Goal: Task Accomplishment & Management: Manage account settings

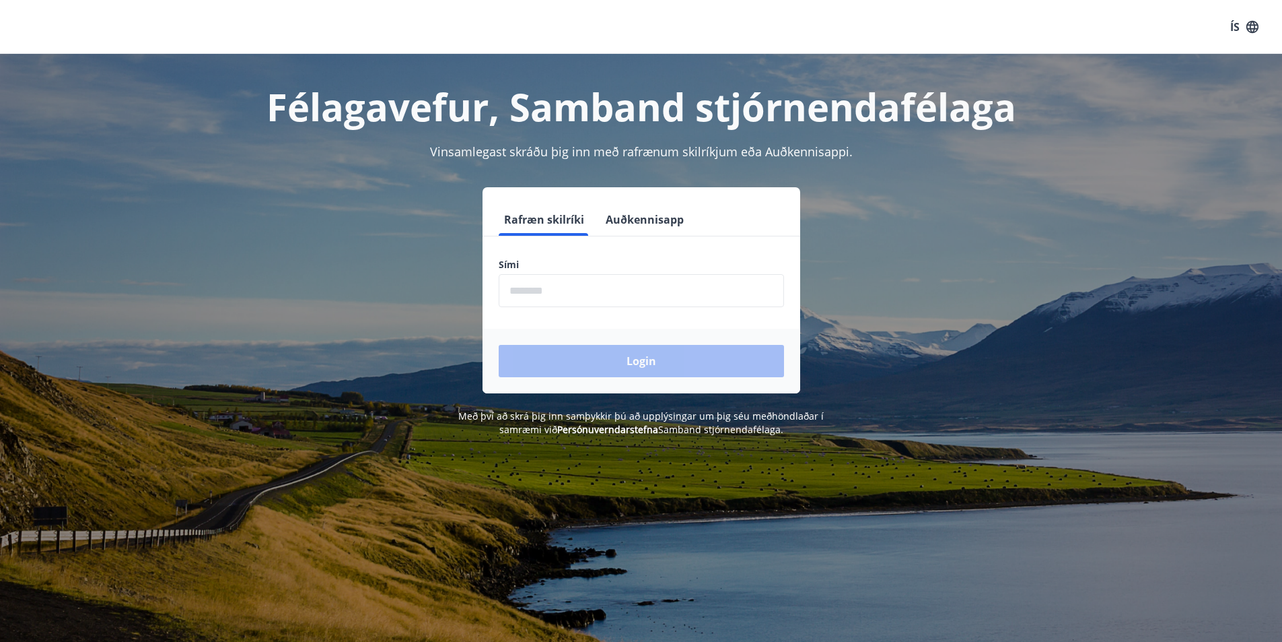
click at [611, 310] on form "Rafræn skilríki Auðkennisapp Sími ​ Login" at bounding box center [642, 298] width 318 height 190
click at [626, 295] on input "phone" at bounding box center [641, 290] width 285 height 33
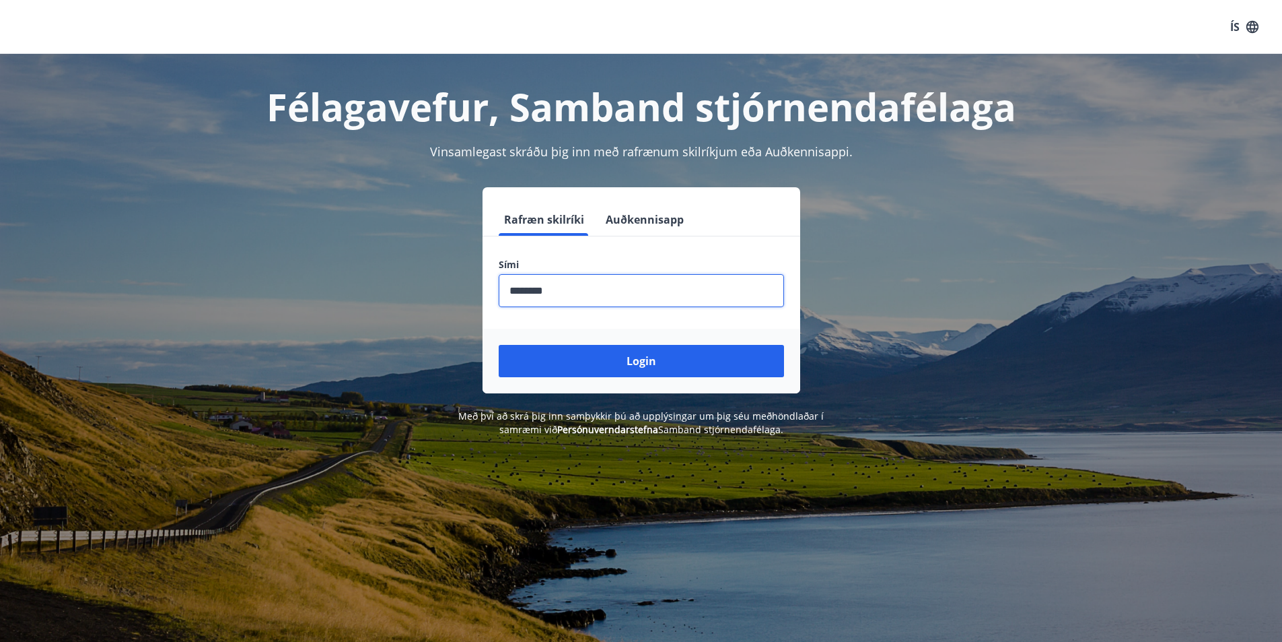
type input "********"
click at [499, 345] on button "Login" at bounding box center [641, 361] width 285 height 32
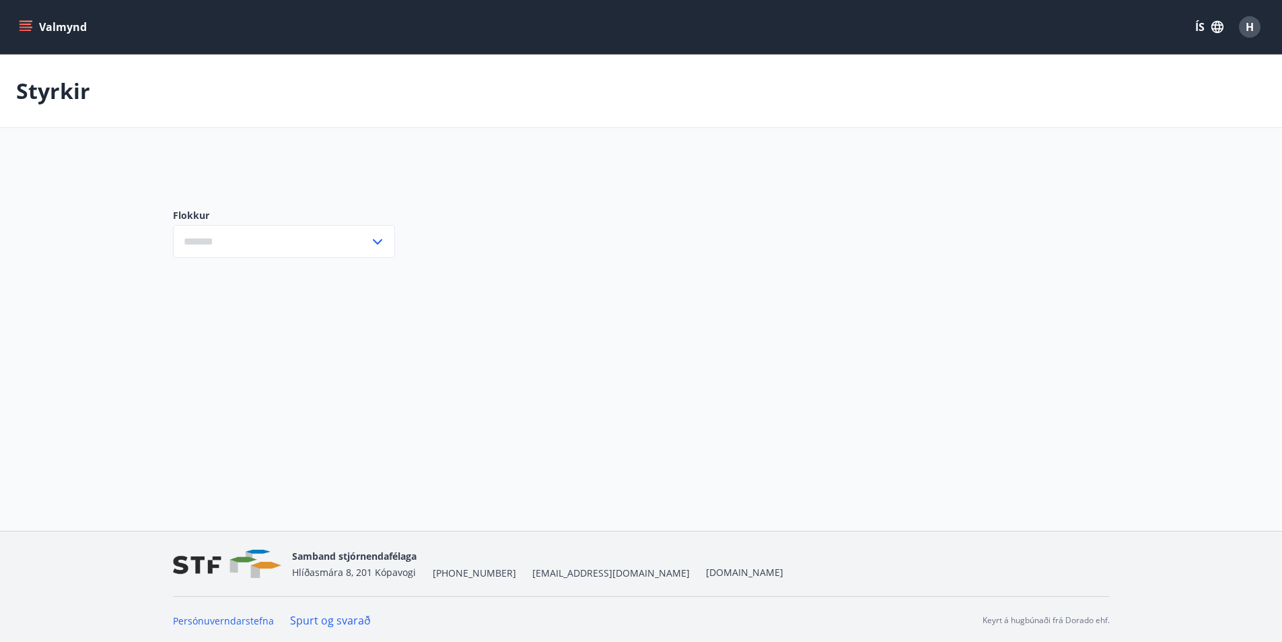
type input "***"
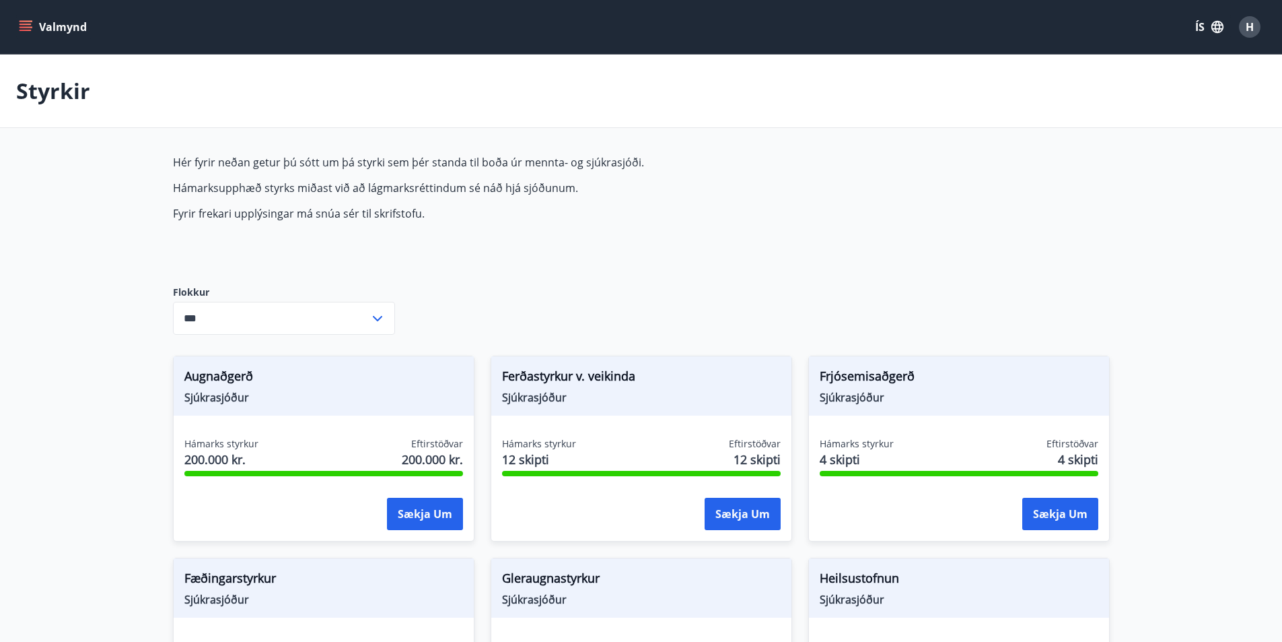
click at [26, 28] on icon "menu" at bounding box center [27, 26] width 15 height 1
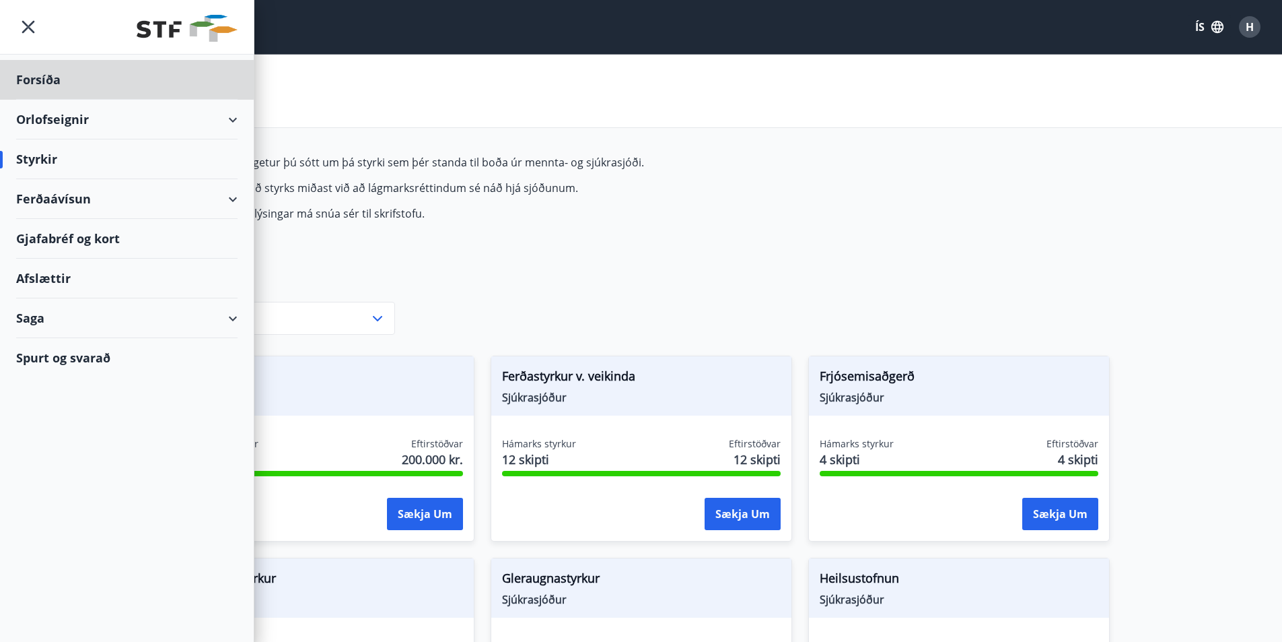
click at [46, 156] on div "Styrkir" at bounding box center [126, 159] width 221 height 40
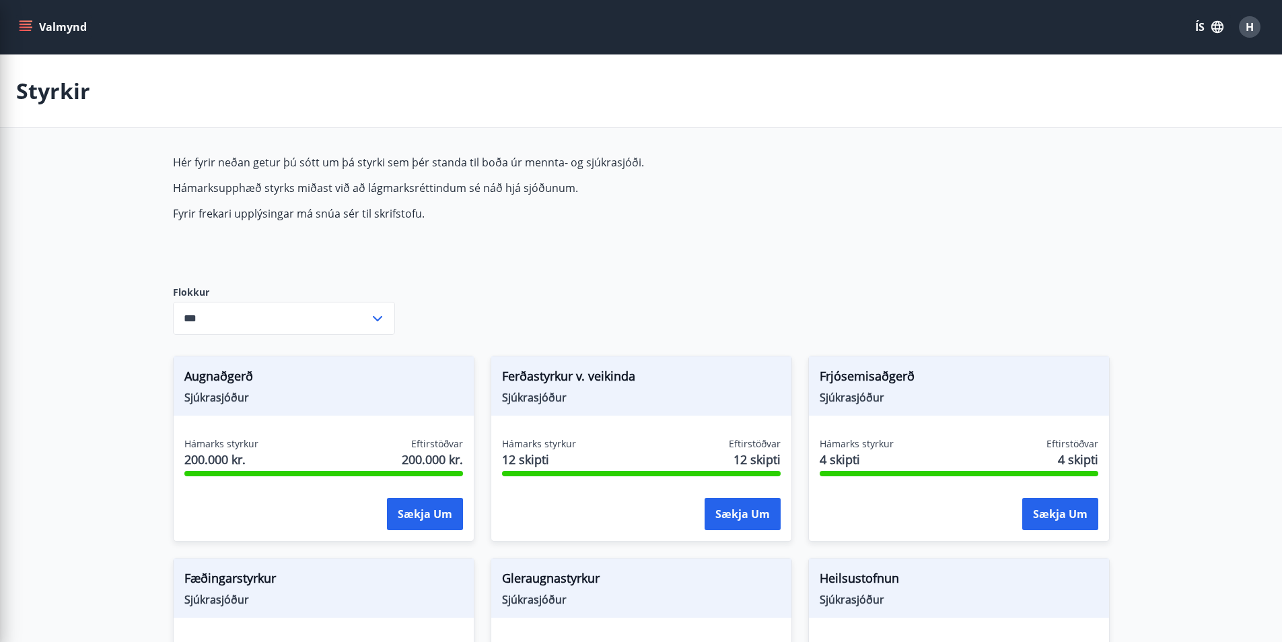
click at [703, 212] on p "Fyrir frekari upplýsingar má snúa sér til skrifstofu." at bounding box center [491, 213] width 636 height 15
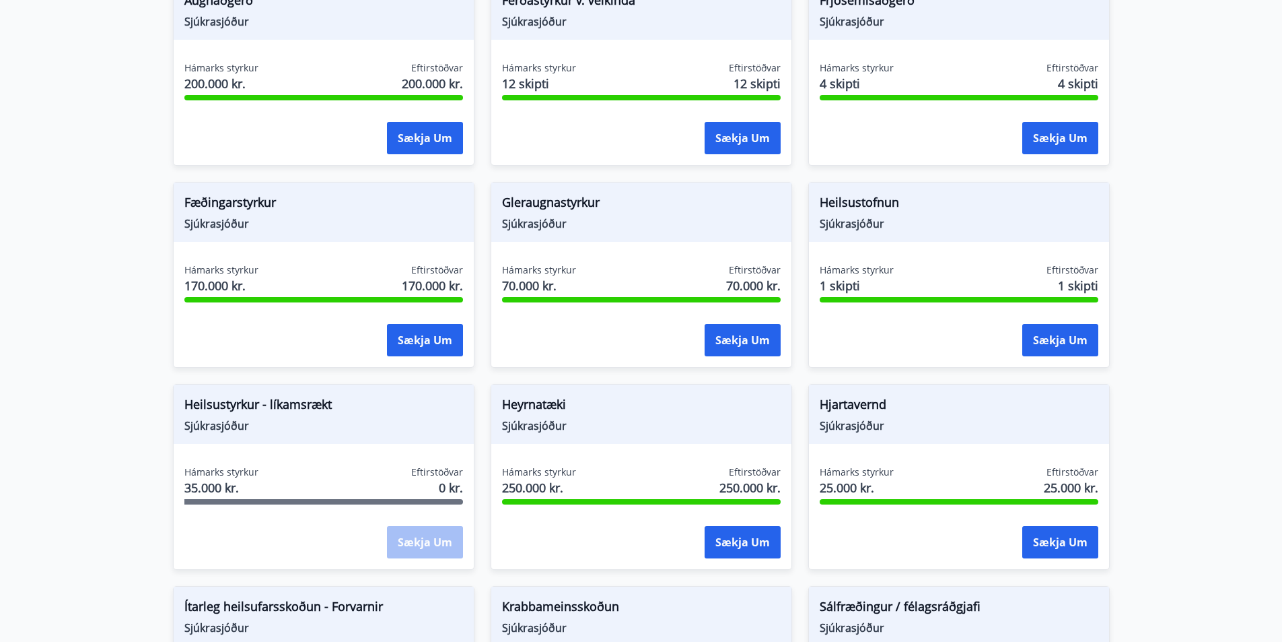
scroll to position [404, 0]
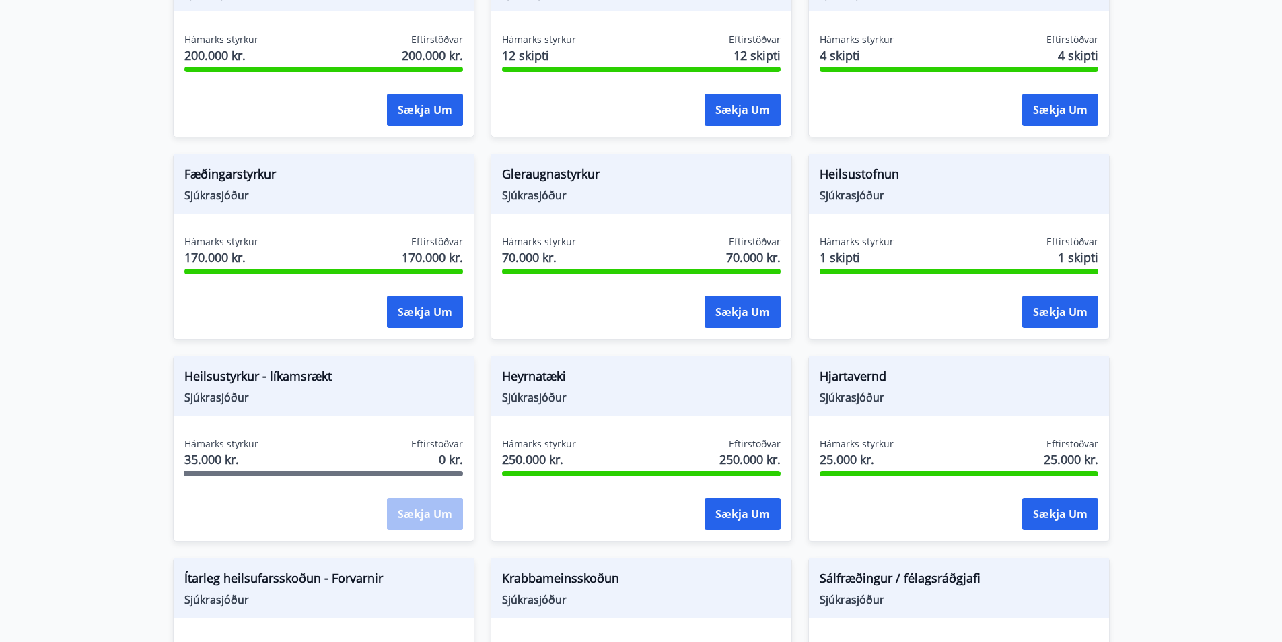
click at [244, 385] on span "Heilsustyrkur - líkamsrækt" at bounding box center [323, 378] width 279 height 23
click at [286, 386] on span "Heilsustyrkur - líkamsrækt" at bounding box center [323, 378] width 279 height 23
click at [426, 479] on div "Hámarks styrkur 35.000 kr. Eftirstöðvar 0 kr. Sækja um" at bounding box center [324, 486] width 300 height 98
click at [273, 487] on div "Hámarks styrkur 35.000 kr. Eftirstöðvar 0 kr. Sækja um" at bounding box center [324, 486] width 300 height 98
click at [287, 430] on div "Heilsustyrkur - líkamsrækt Sjúkrasjóður Hámarks styrkur 35.000 kr. Eftirstöðvar…" at bounding box center [324, 448] width 302 height 186
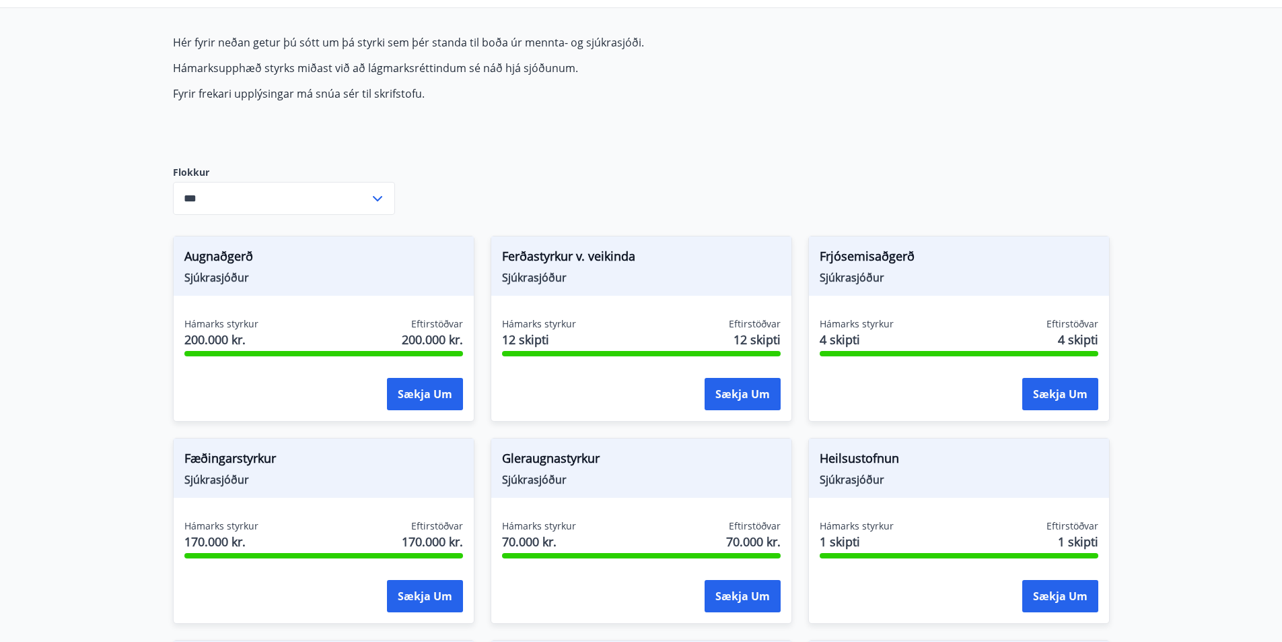
scroll to position [0, 0]
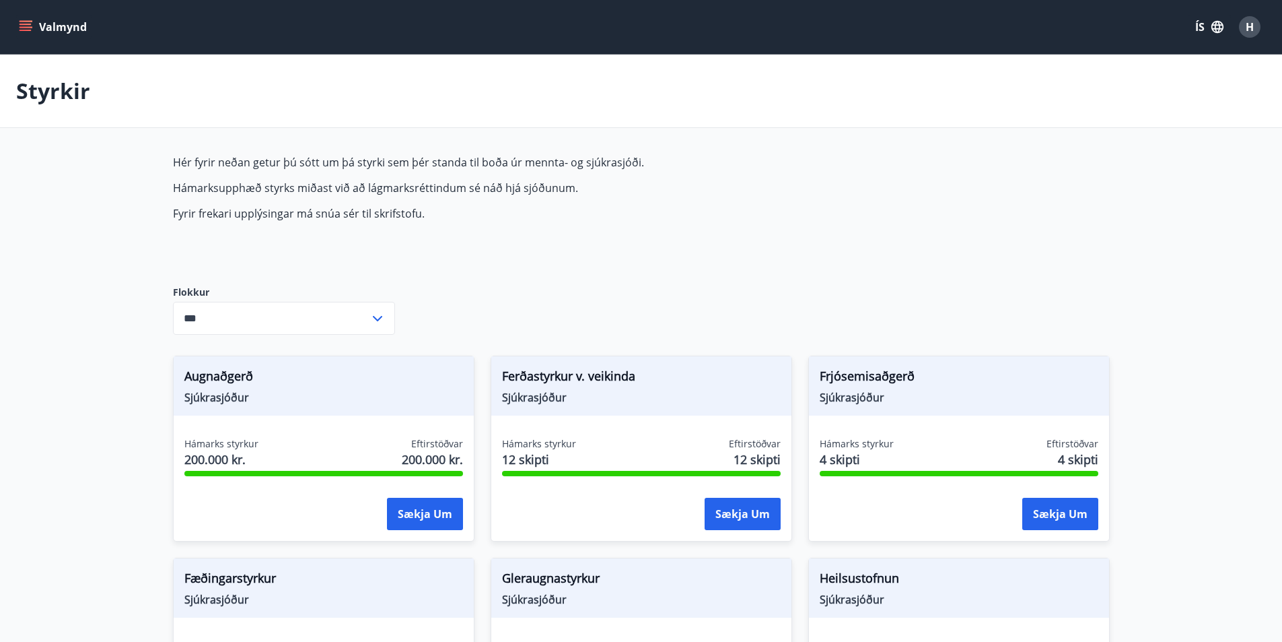
click at [29, 24] on icon "menu" at bounding box center [26, 24] width 12 height 1
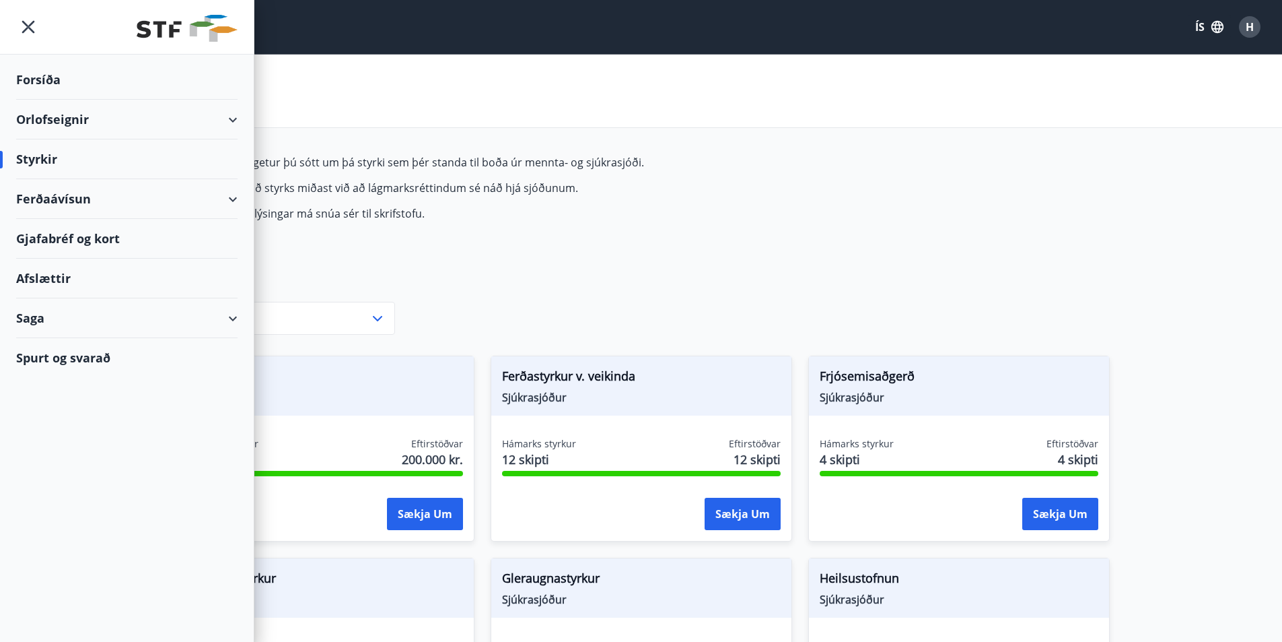
click at [89, 321] on div "Saga" at bounding box center [126, 318] width 221 height 40
click at [58, 504] on div "Styrkjasaga" at bounding box center [127, 493] width 200 height 28
